Goal: Transaction & Acquisition: Download file/media

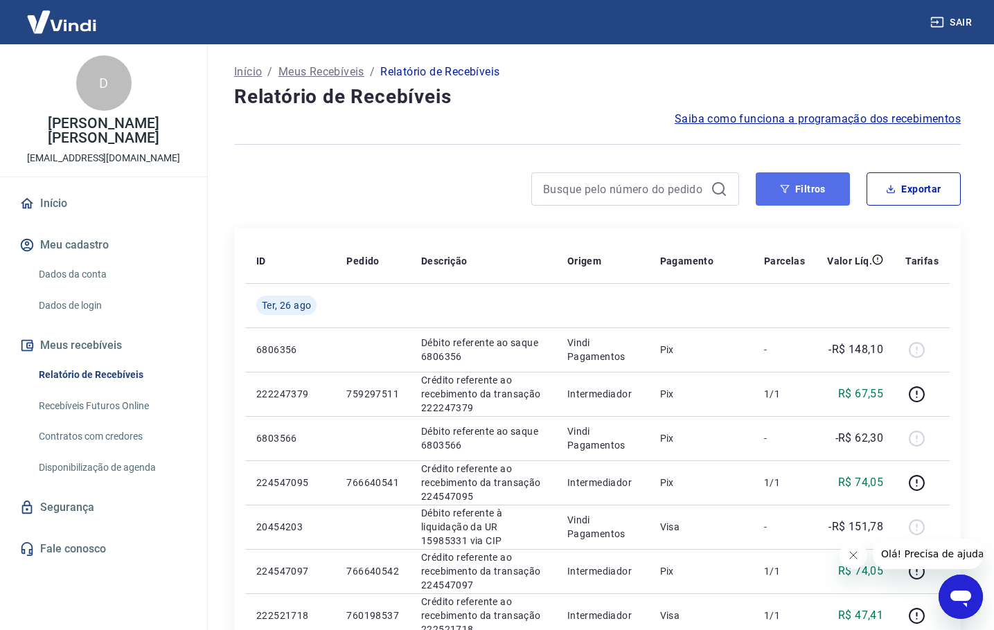
click at [793, 179] on button "Filtros" at bounding box center [802, 188] width 94 height 33
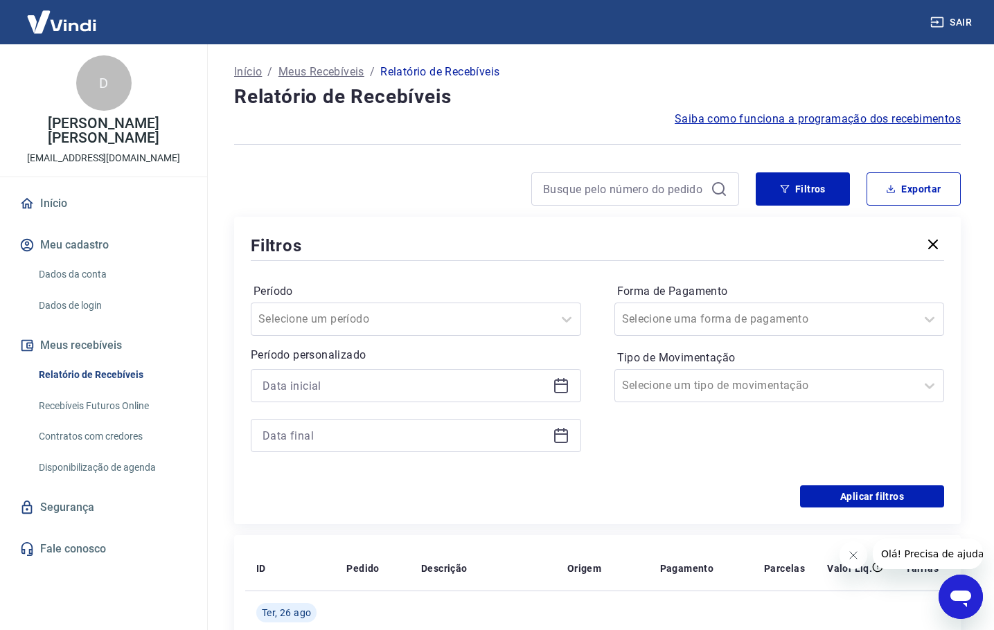
click at [555, 386] on icon at bounding box center [561, 386] width 14 height 14
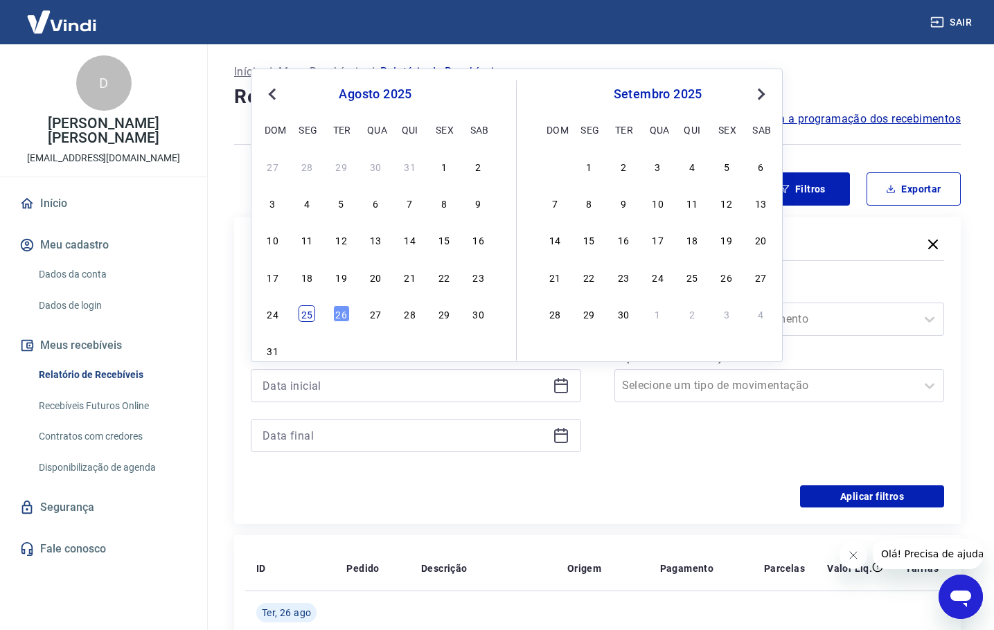
click at [305, 314] on div "25" at bounding box center [306, 313] width 17 height 17
type input "[DATE]"
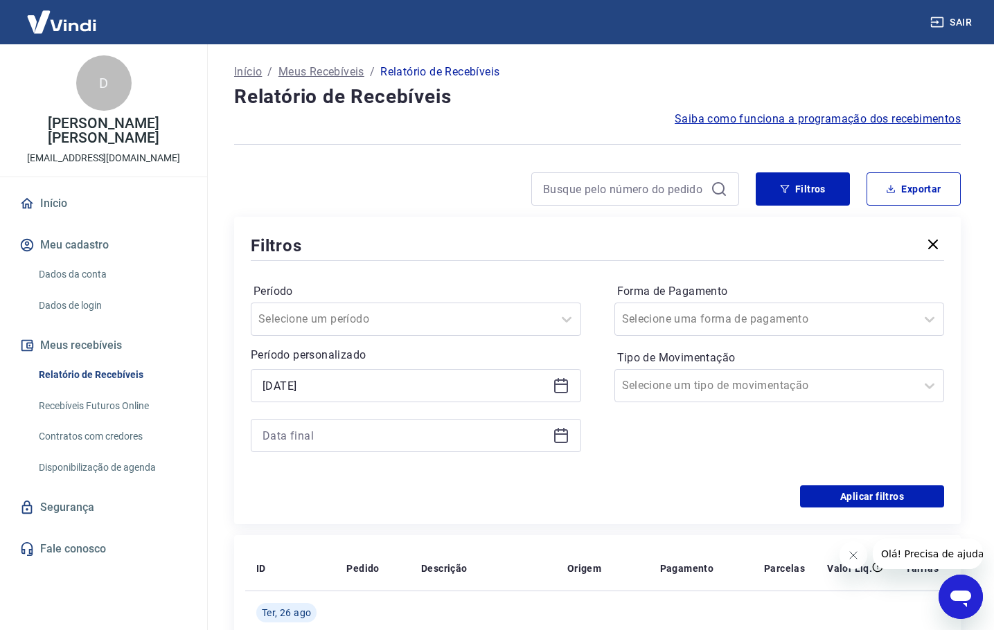
click at [555, 436] on icon at bounding box center [561, 436] width 14 height 14
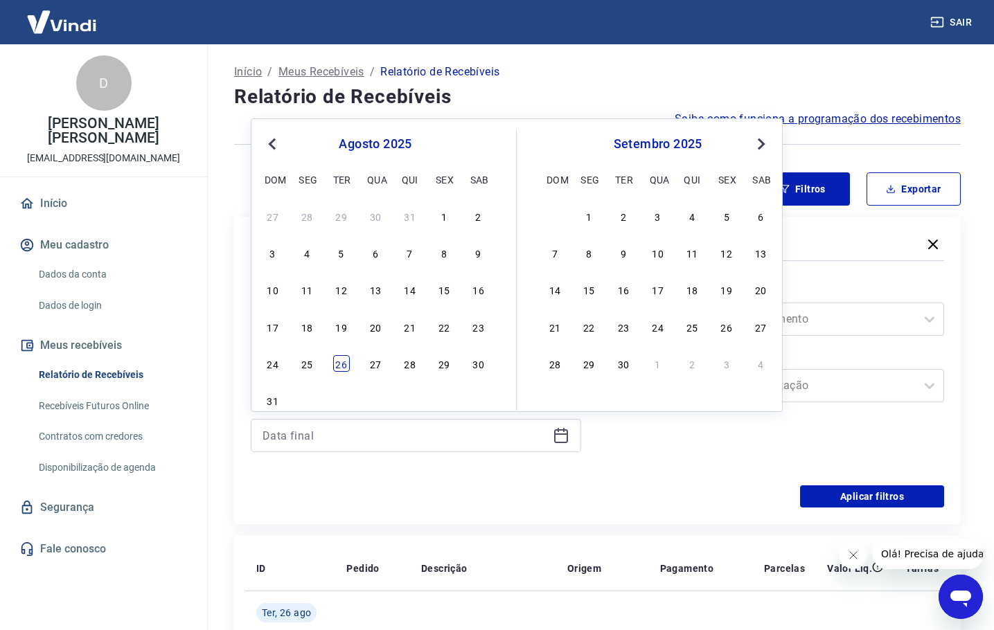
click at [343, 365] on div "26" at bounding box center [341, 363] width 17 height 17
type input "[DATE]"
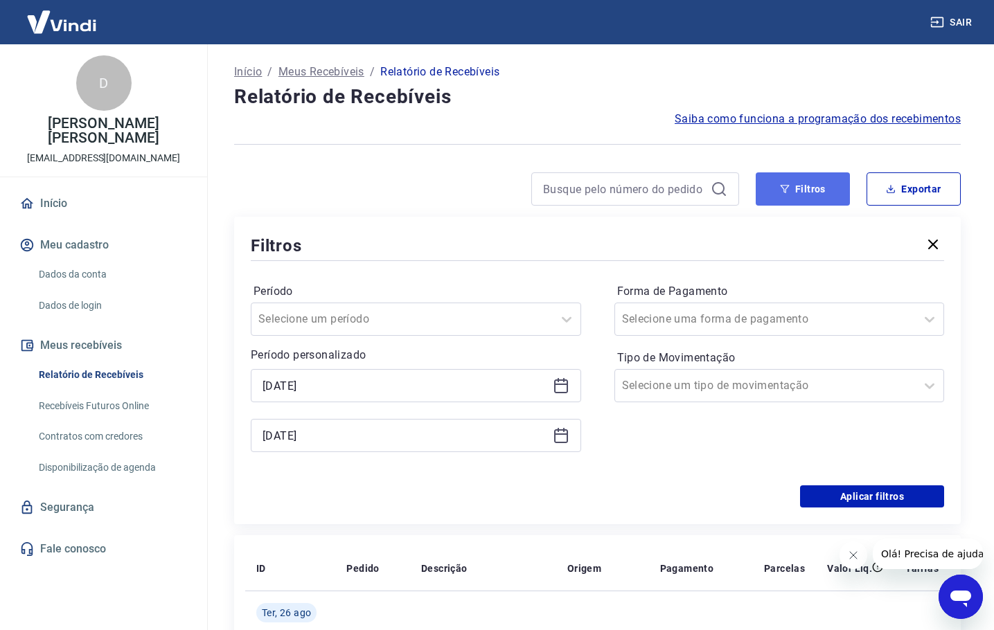
click at [812, 197] on button "Filtros" at bounding box center [802, 188] width 94 height 33
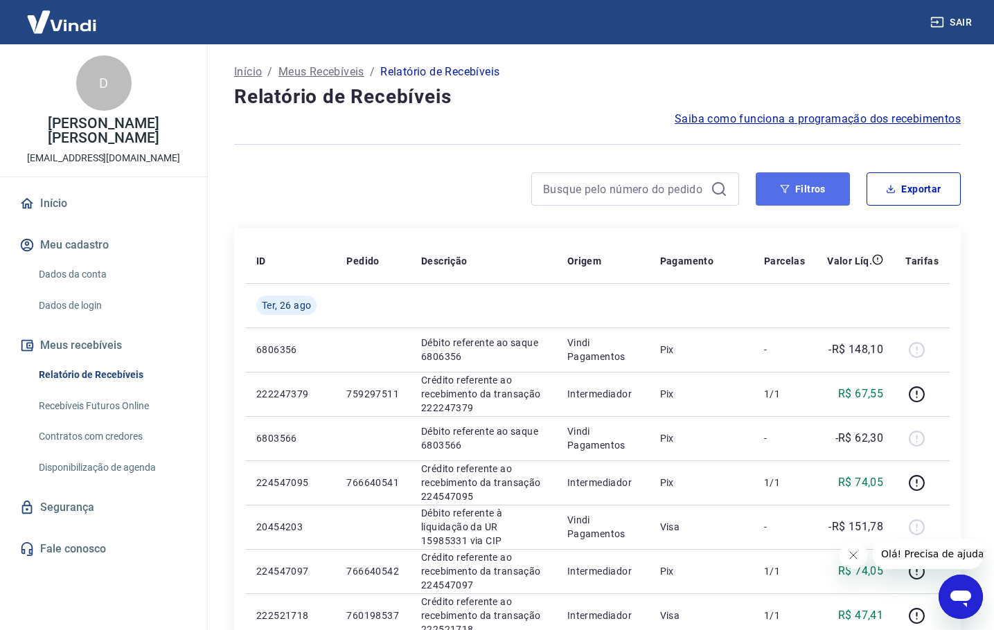
click at [812, 197] on button "Filtros" at bounding box center [802, 188] width 94 height 33
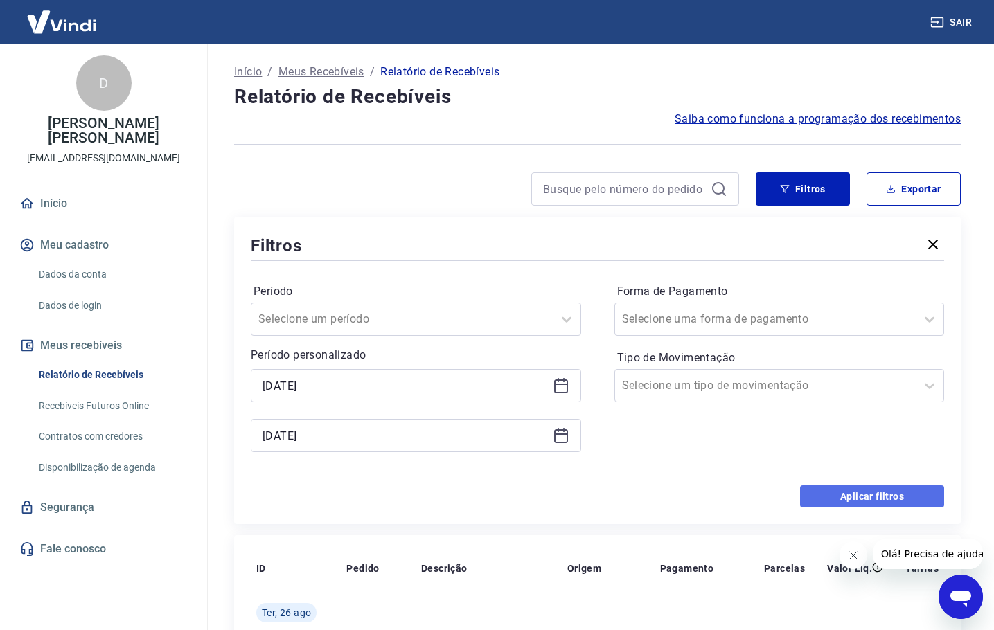
click at [878, 494] on button "Aplicar filtros" at bounding box center [872, 496] width 144 height 22
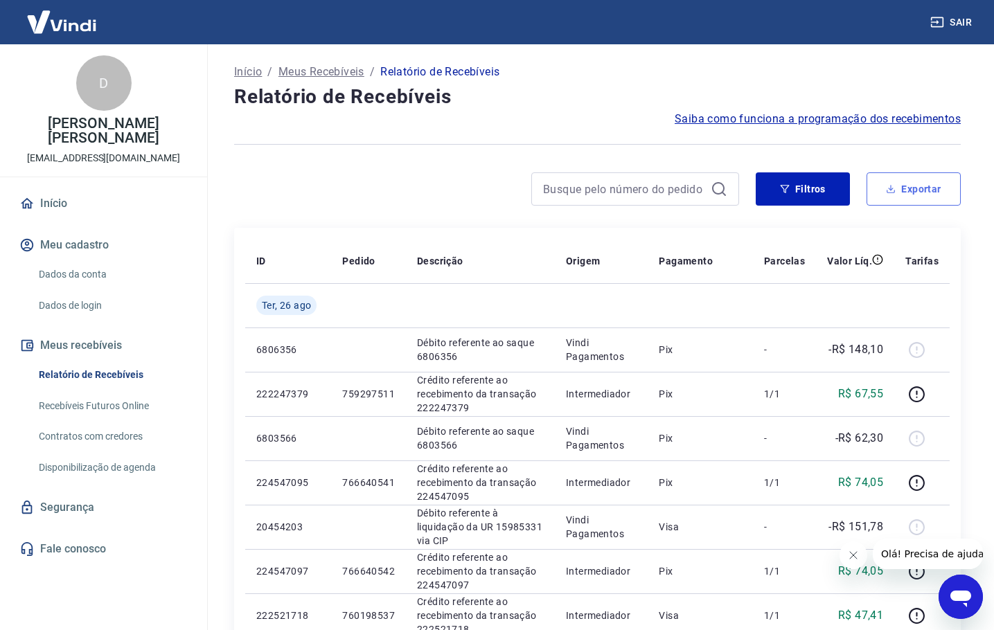
click at [915, 188] on button "Exportar" at bounding box center [913, 188] width 94 height 33
type input "[DATE]"
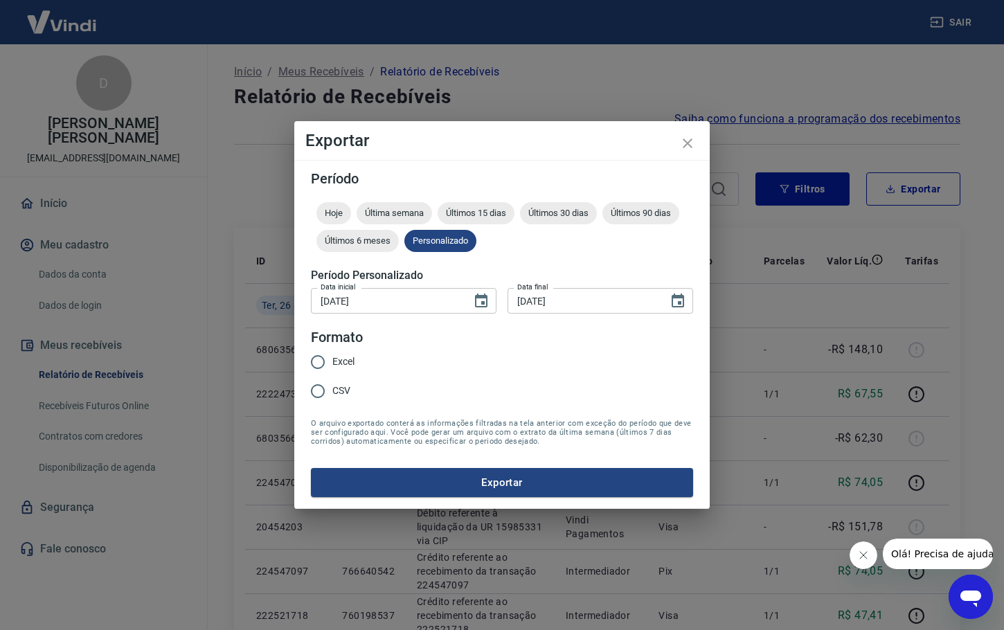
click at [322, 359] on input "Excel" at bounding box center [317, 362] width 29 height 29
radio input "true"
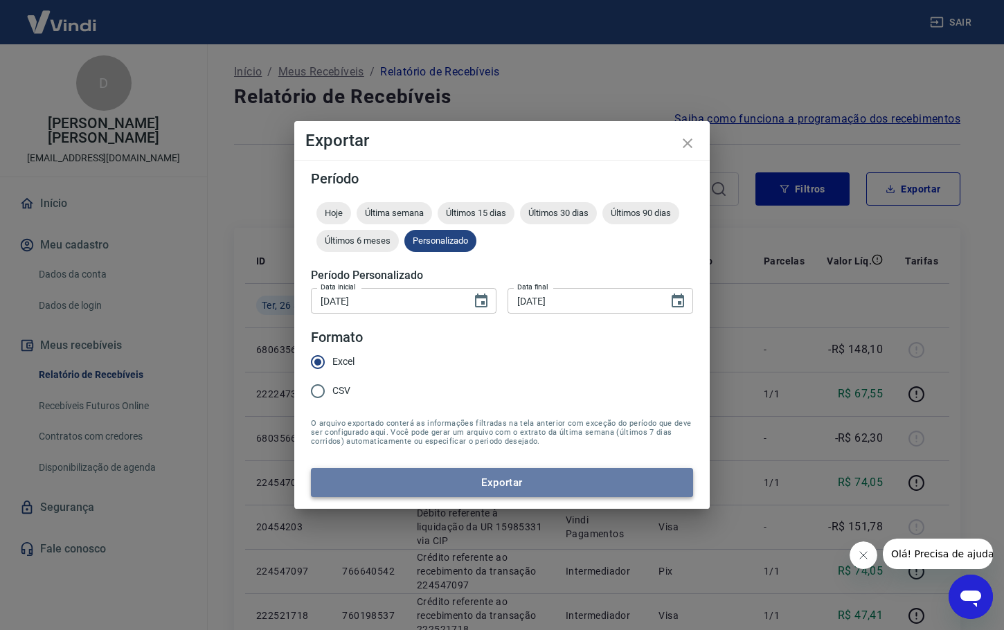
click at [483, 482] on button "Exportar" at bounding box center [502, 482] width 382 height 29
